Goal: Transaction & Acquisition: Purchase product/service

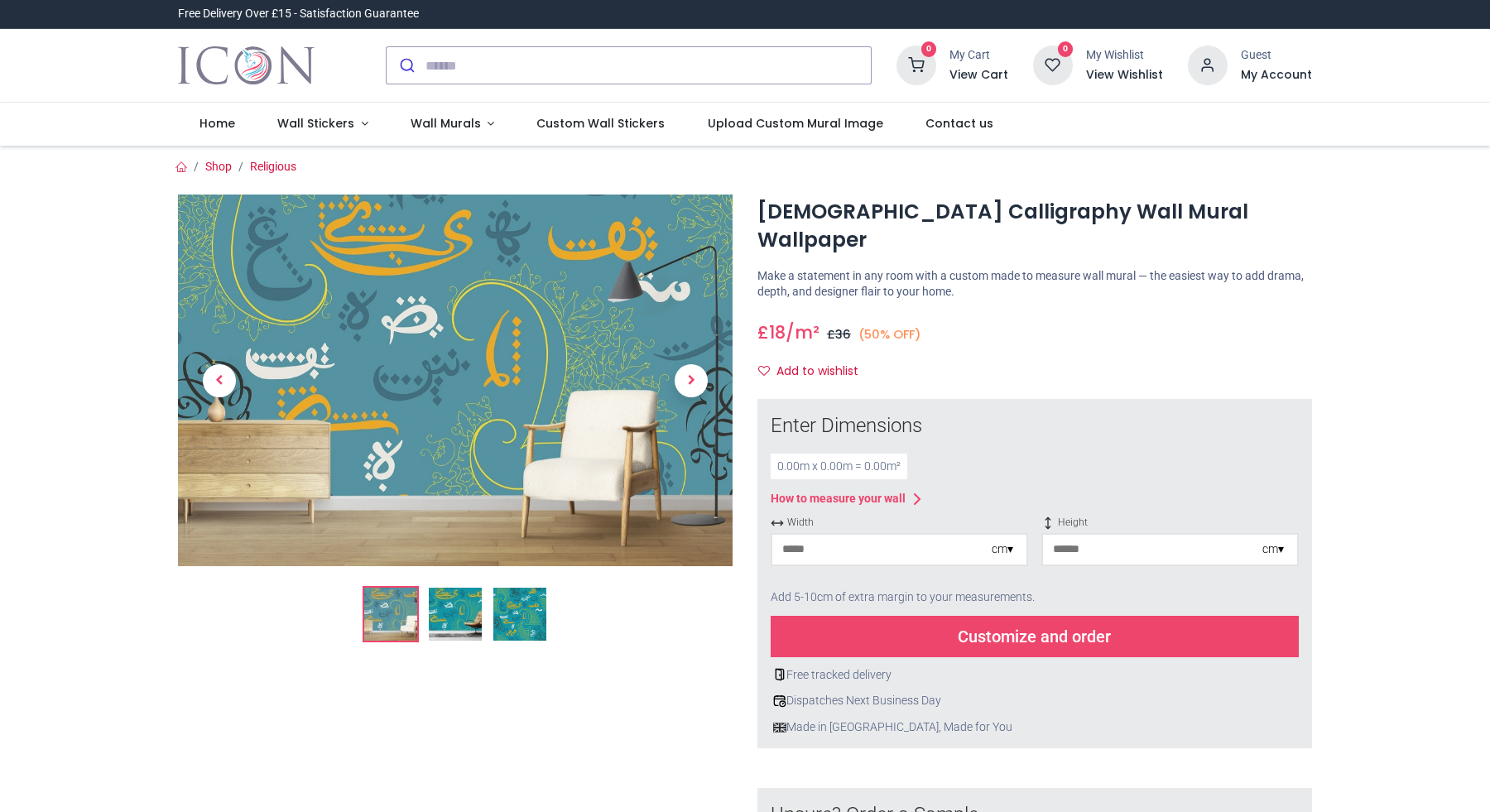
click at [453, 621] on img at bounding box center [455, 614] width 53 height 53
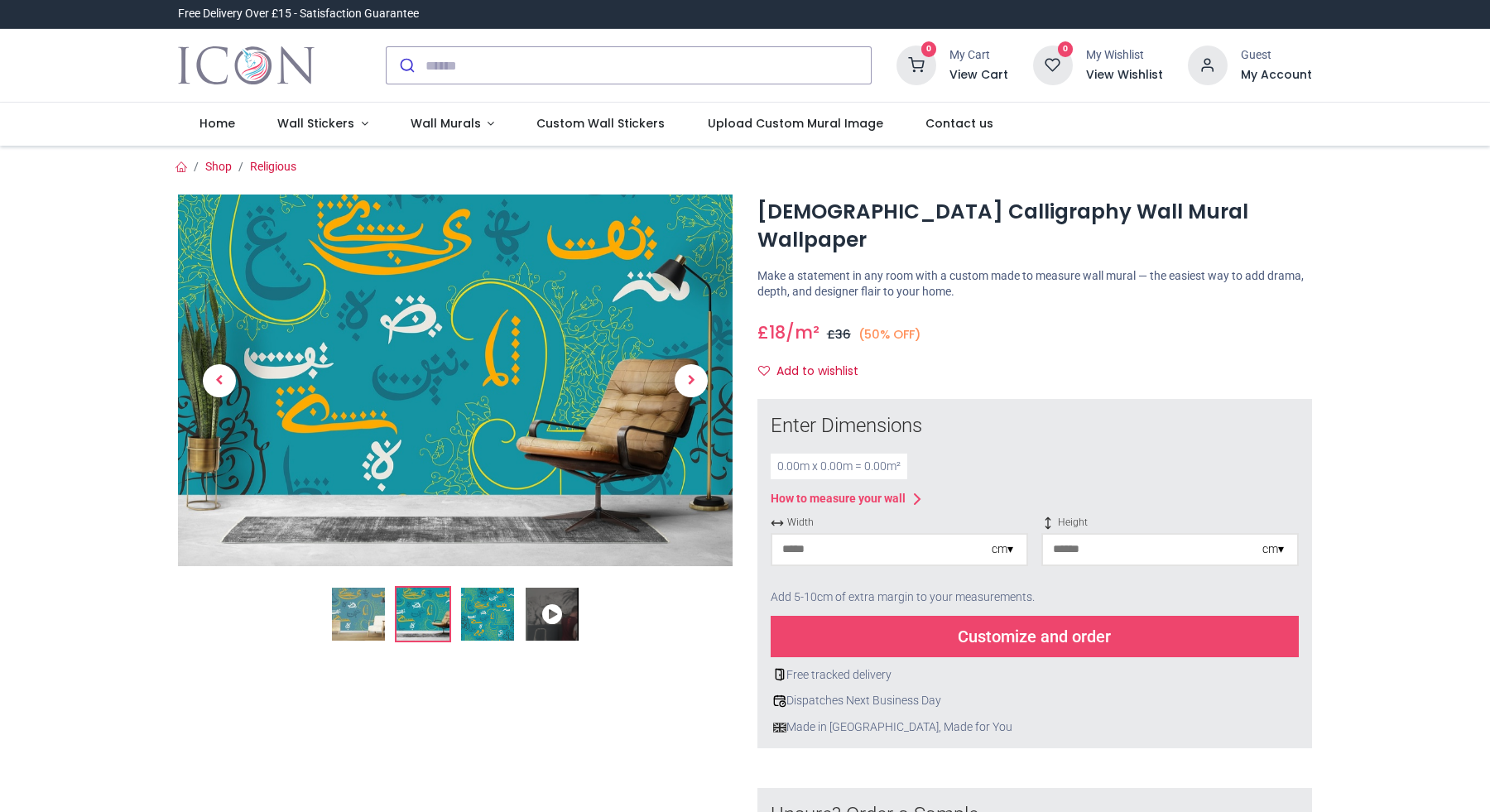
click at [485, 614] on img at bounding box center [488, 614] width 53 height 53
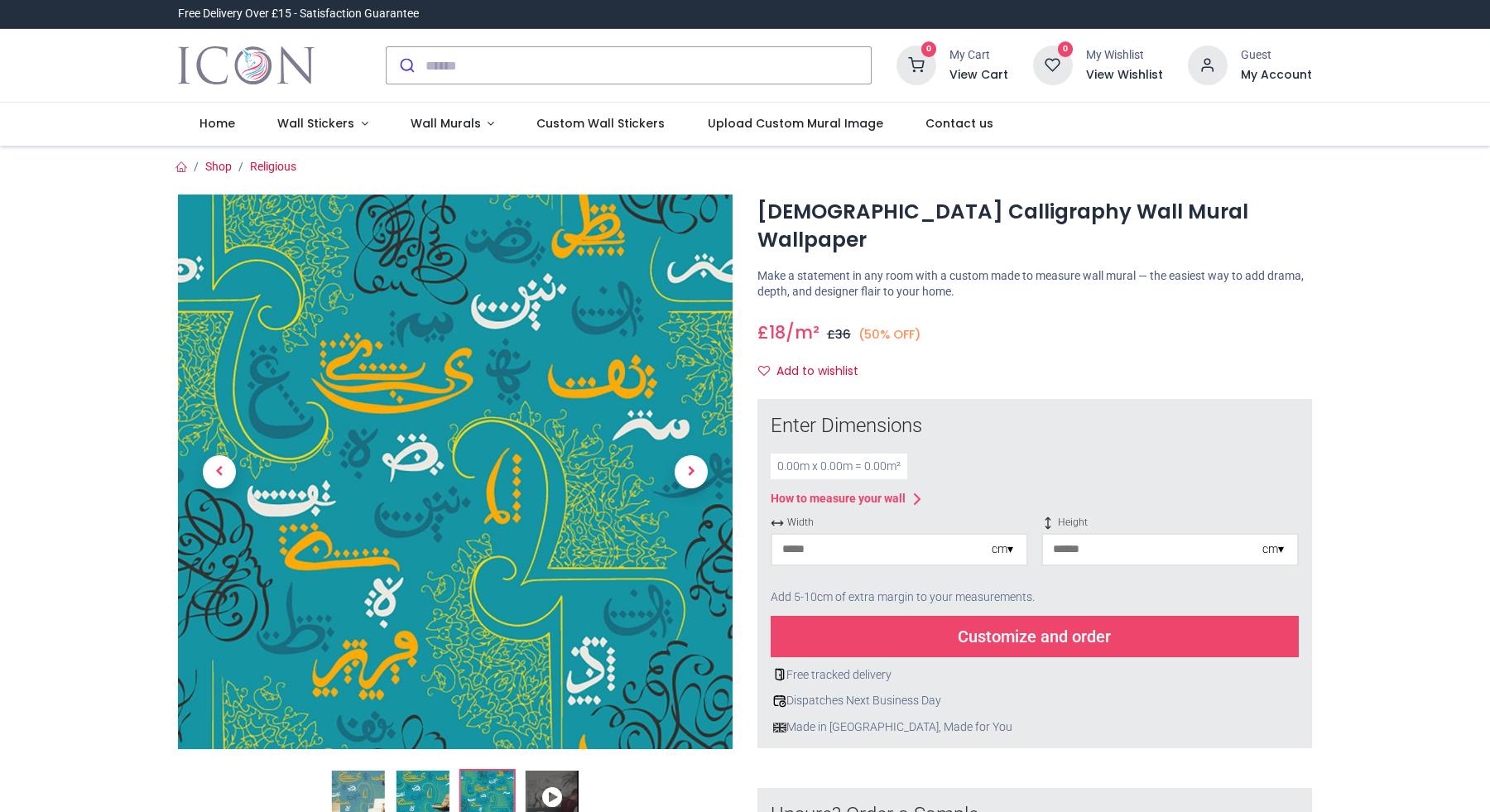
click at [357, 777] on img at bounding box center [358, 797] width 53 height 53
